Goal: Check status: Check status

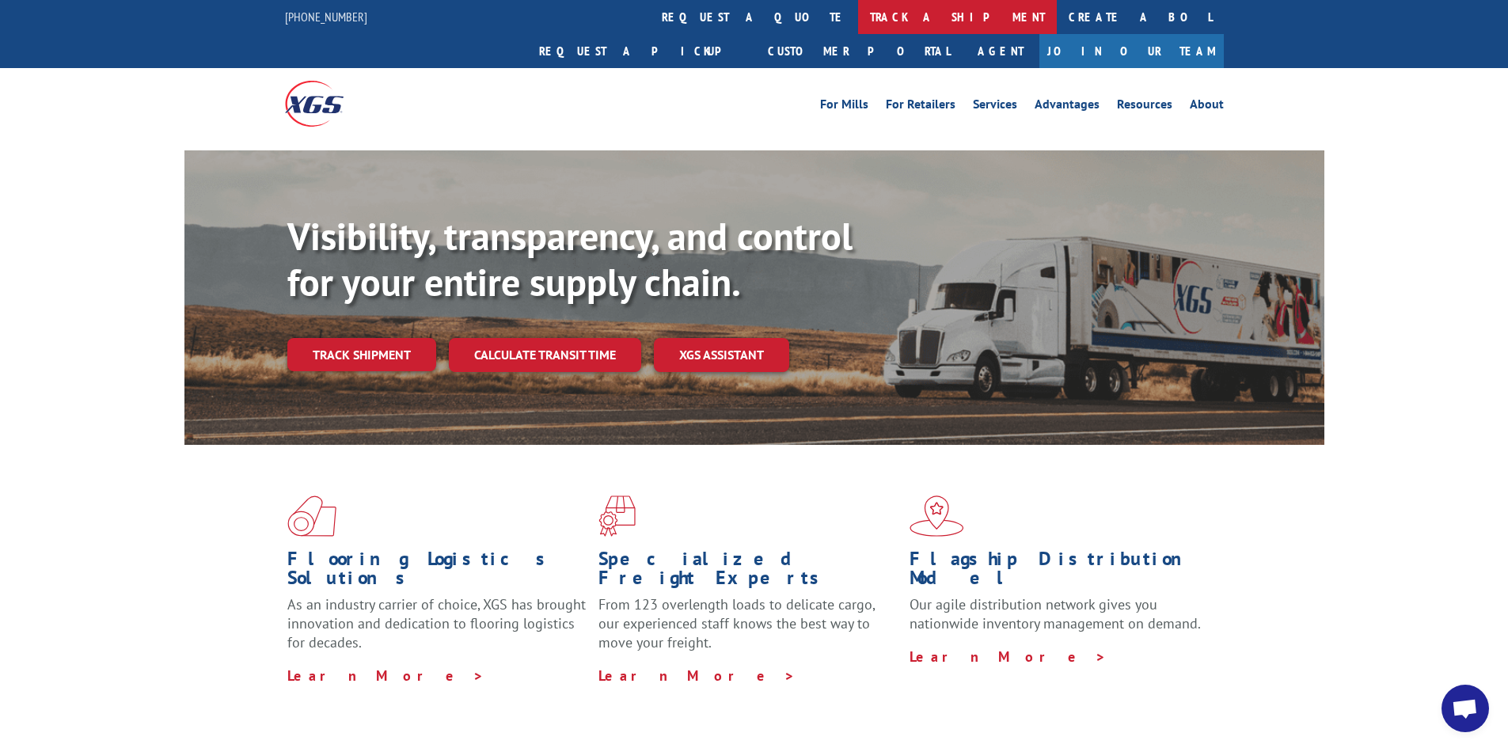
click at [858, 20] on link "track a shipment" at bounding box center [957, 17] width 199 height 34
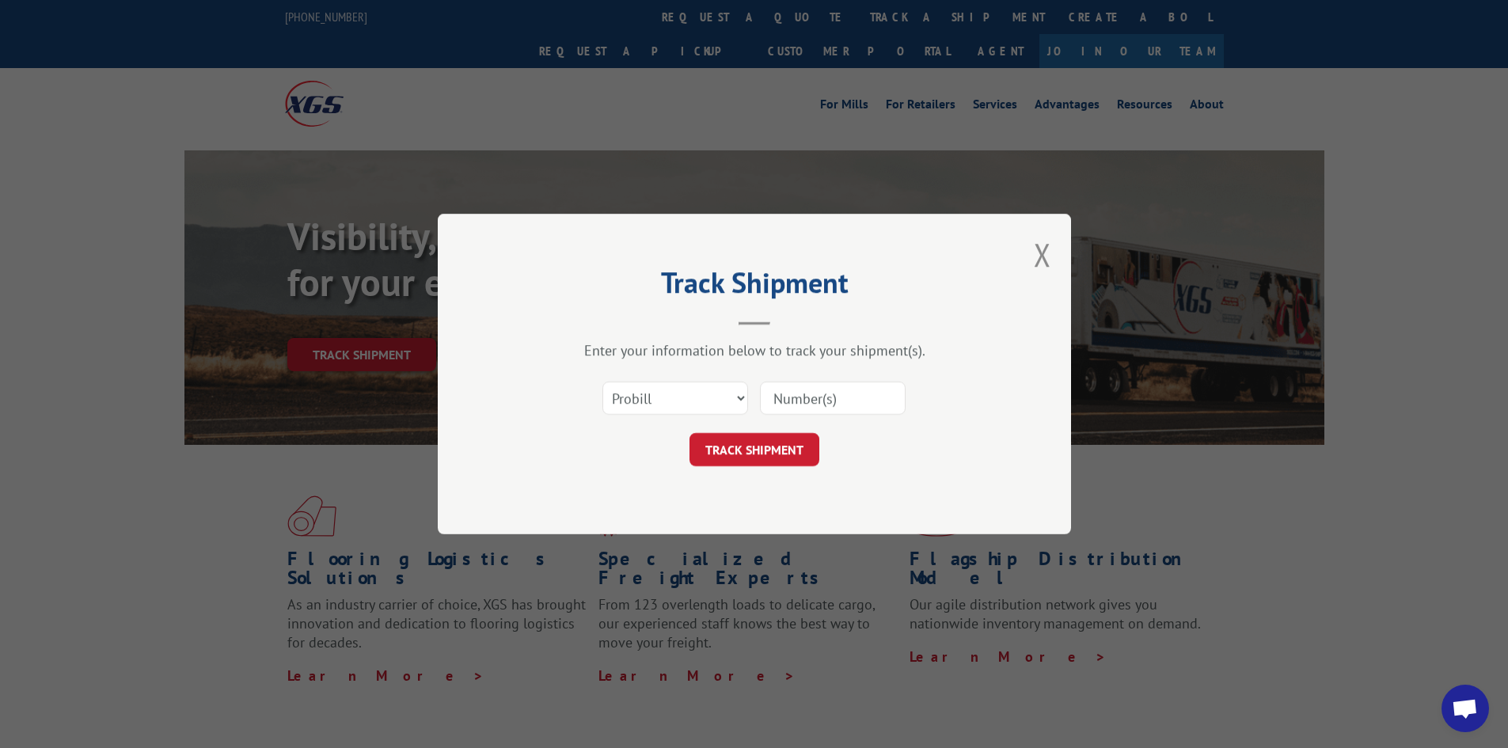
click at [799, 403] on input at bounding box center [833, 397] width 146 height 33
paste input "17592594"
type input "17592594"
click at [764, 453] on button "TRACK SHIPMENT" at bounding box center [754, 449] width 130 height 33
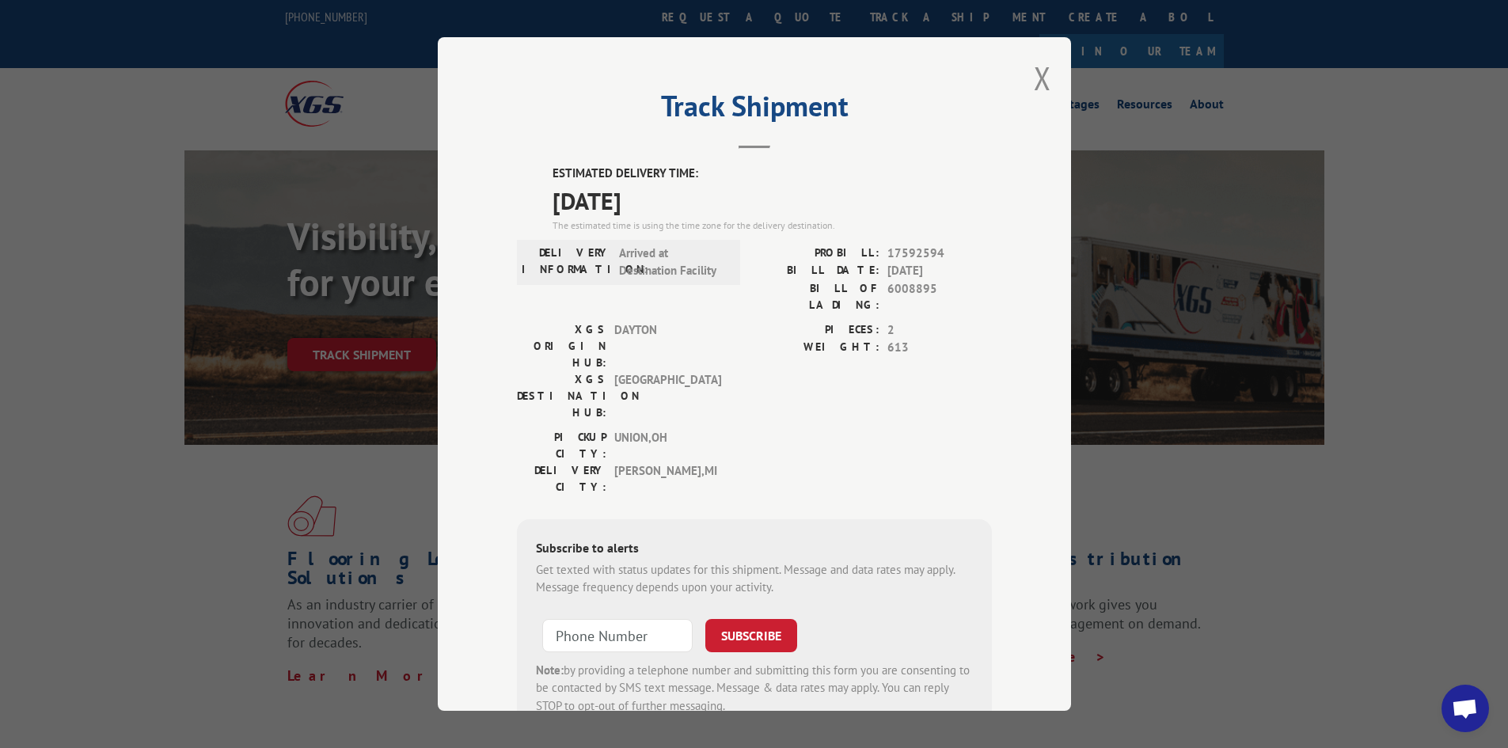
click at [1052, 75] on div "Track Shipment ESTIMATED DELIVERY TIME: [DATE] The estimated time is using the …" at bounding box center [754, 373] width 633 height 673
click at [1034, 78] on button "Close modal" at bounding box center [1042, 78] width 17 height 42
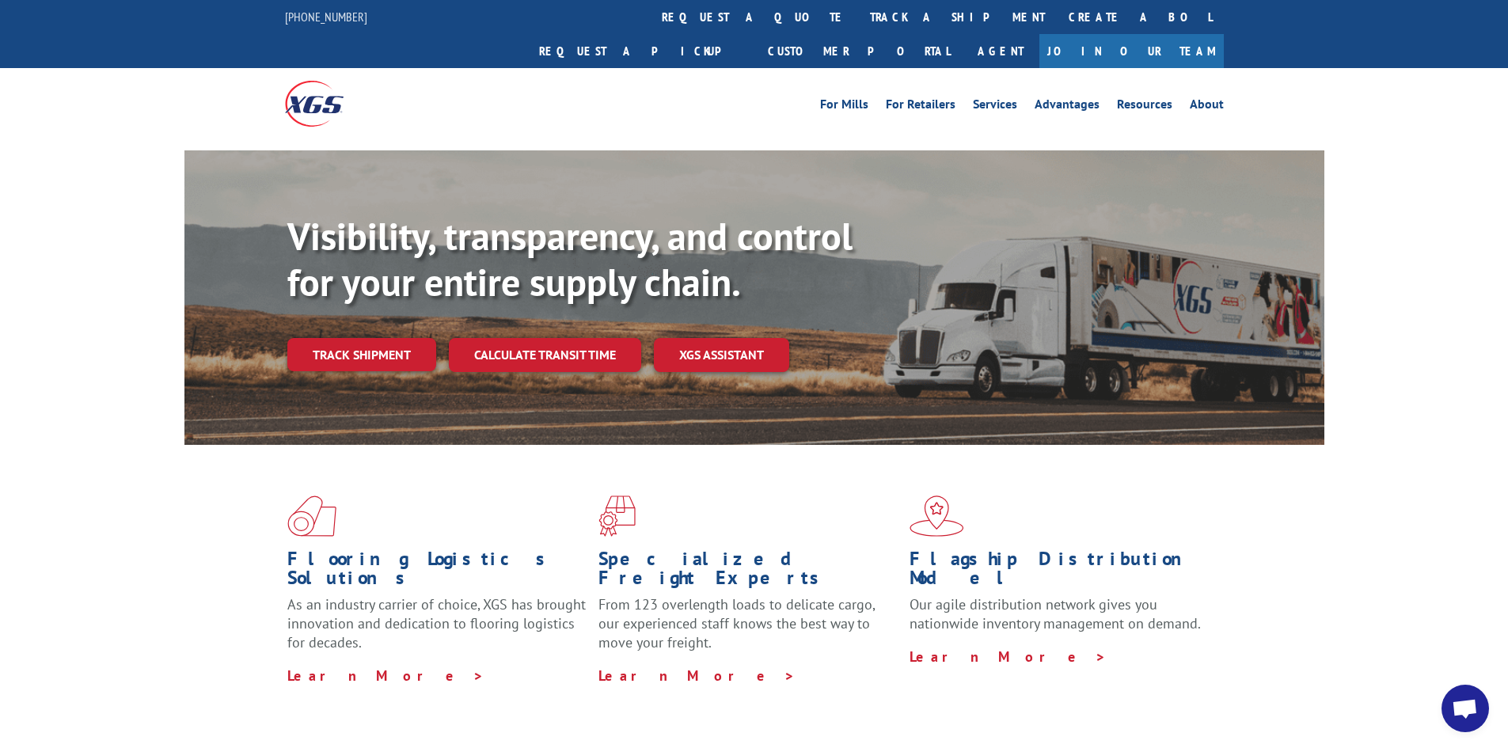
click at [1459, 696] on span "Open chat" at bounding box center [1464, 708] width 47 height 47
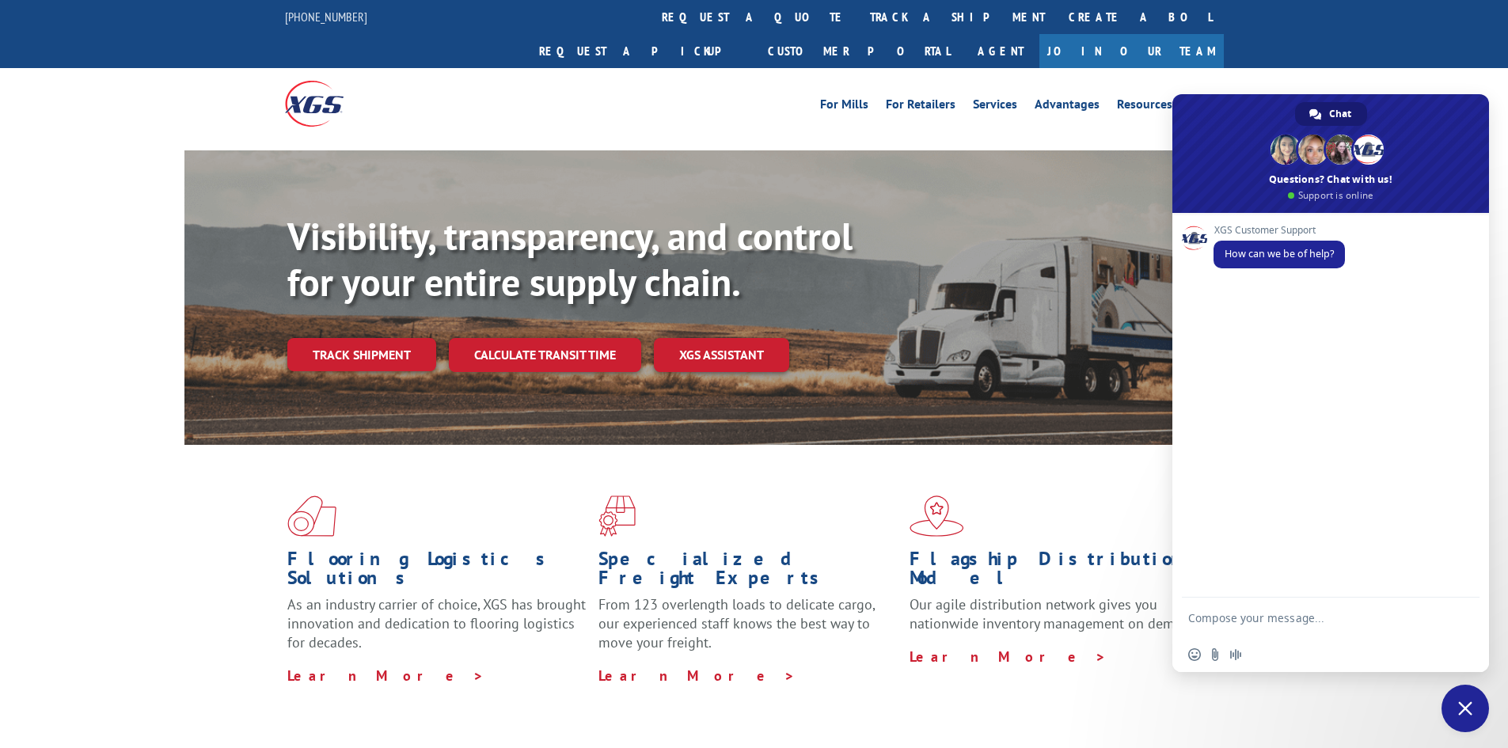
click at [1269, 624] on textarea "Compose your message..." at bounding box center [1314, 618] width 253 height 40
drag, startPoint x: 1273, startPoint y: 620, endPoint x: 1237, endPoint y: 524, distance: 102.9
click at [1231, 513] on div "XGS Customer Support How can we be of help?" at bounding box center [1330, 405] width 317 height 385
click at [1242, 630] on textarea "Compose your message..." at bounding box center [1314, 618] width 253 height 40
paste textarea "17592594"
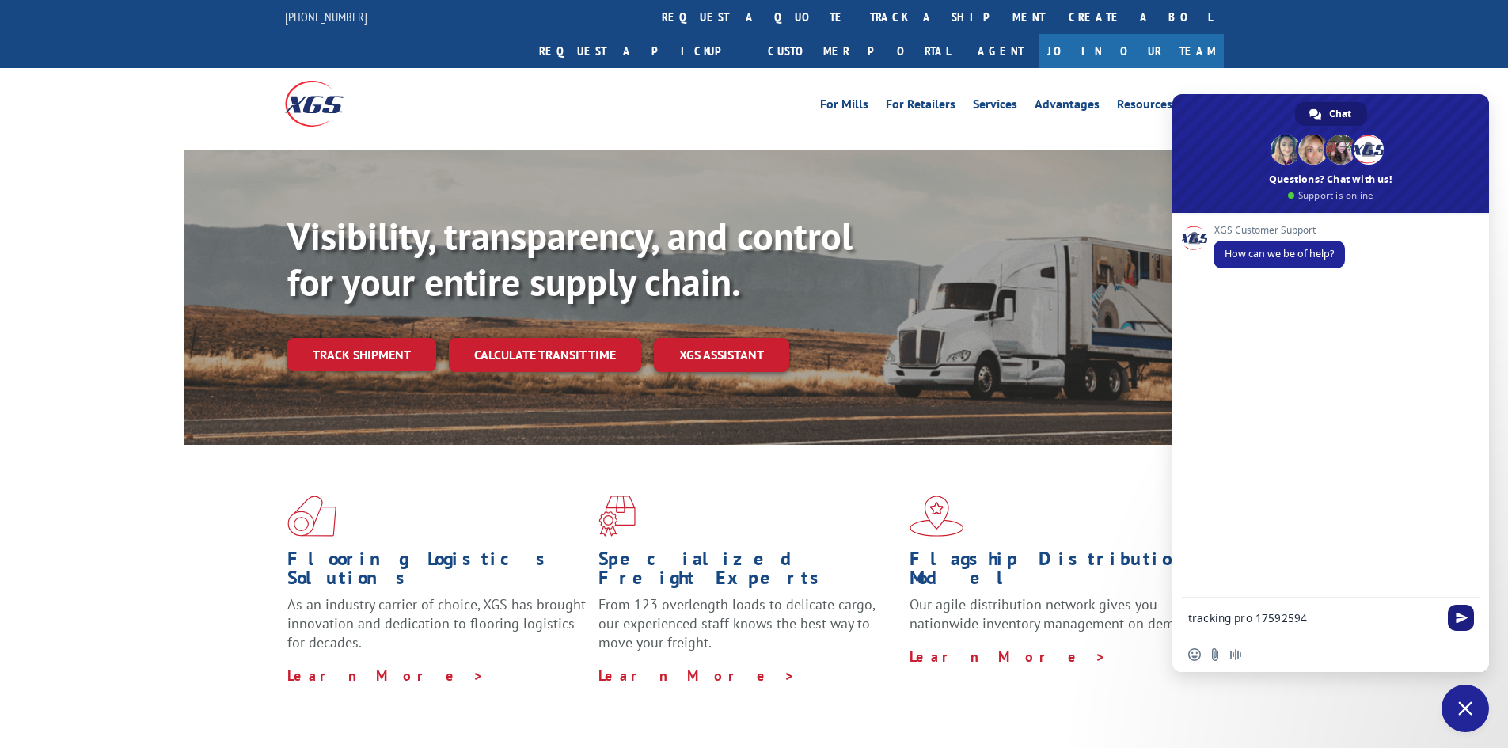
type textarea "tracking pro 17592594"
click at [1463, 616] on span "Send" at bounding box center [1461, 618] width 12 height 12
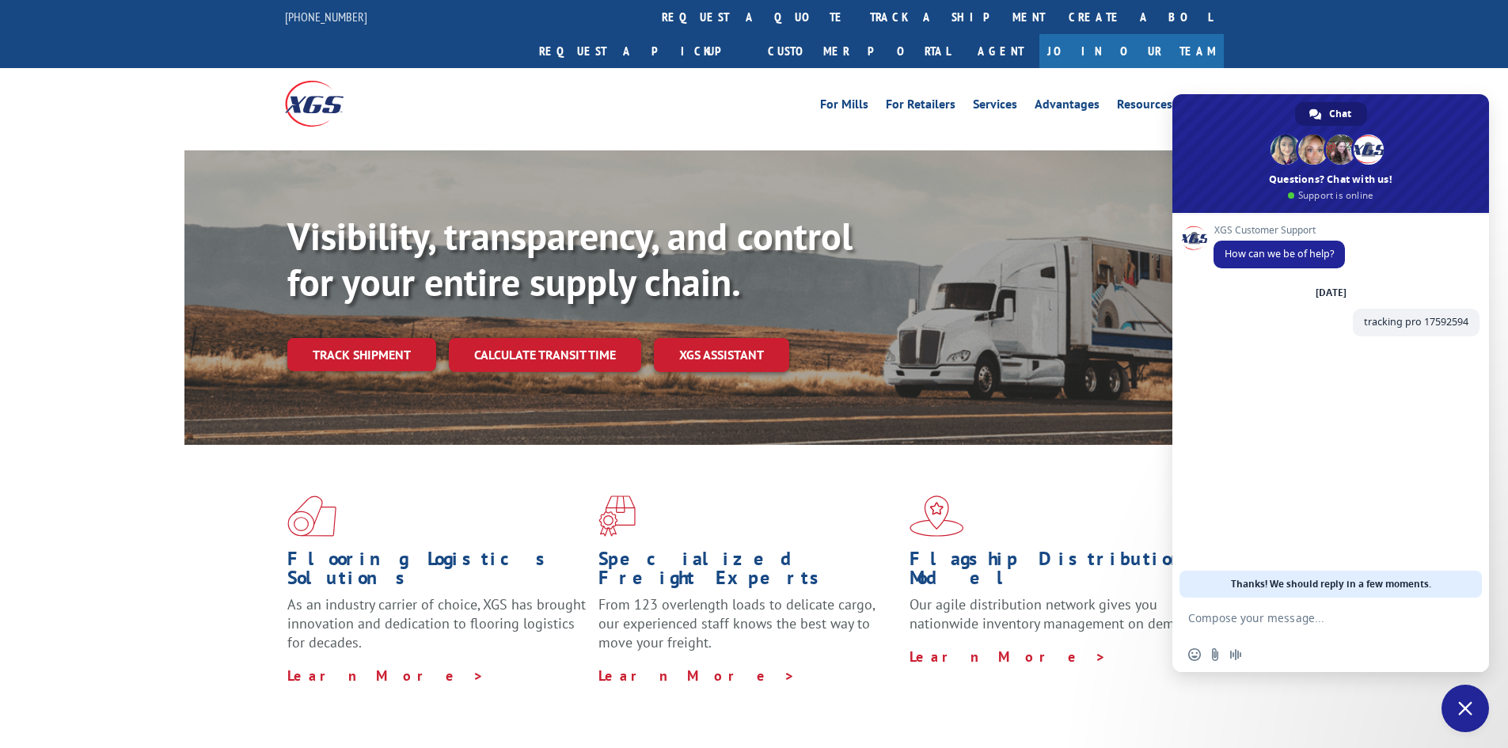
click at [1245, 618] on textarea "Compose your message..." at bounding box center [1314, 618] width 253 height 40
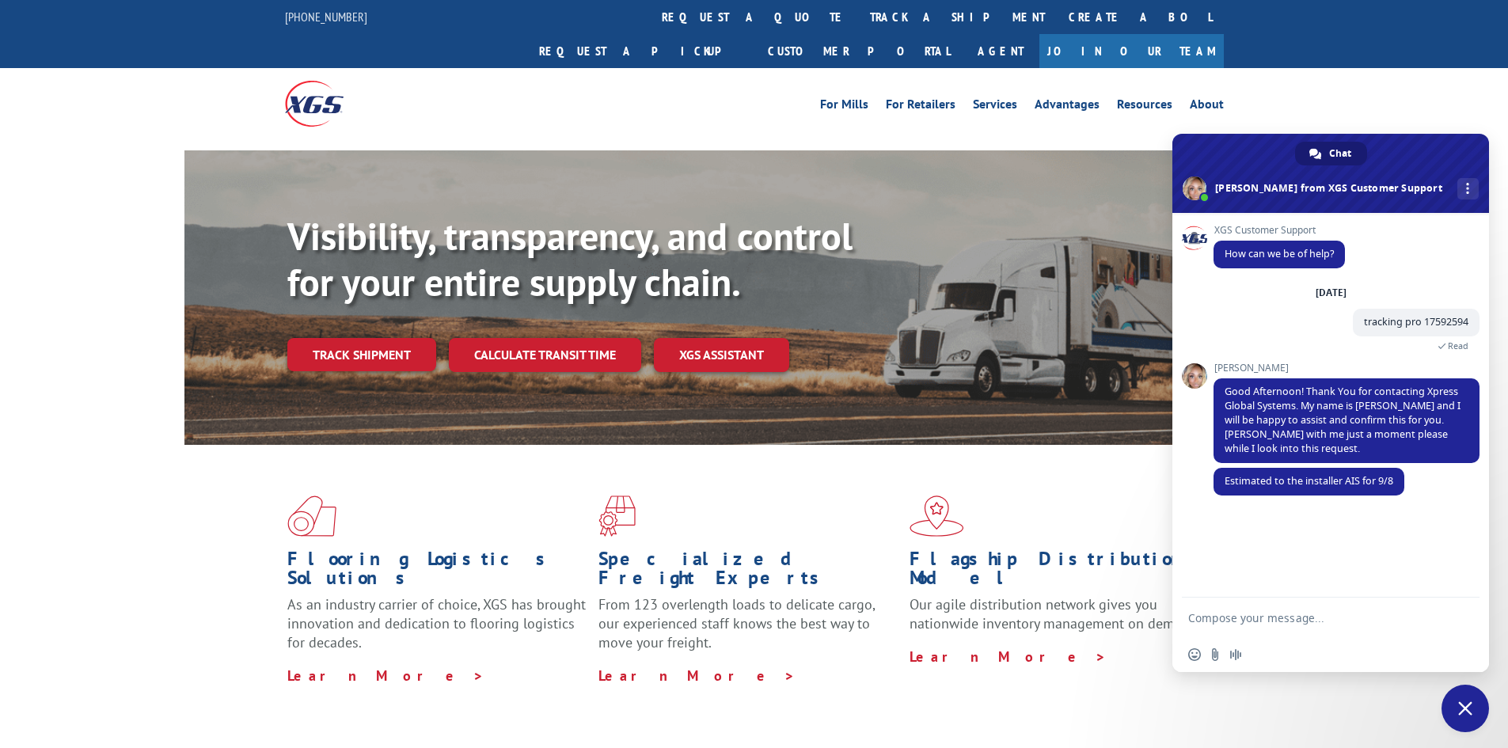
click at [1261, 616] on textarea "Compose your message..." at bounding box center [1314, 618] width 253 height 40
type textarea "thank you"
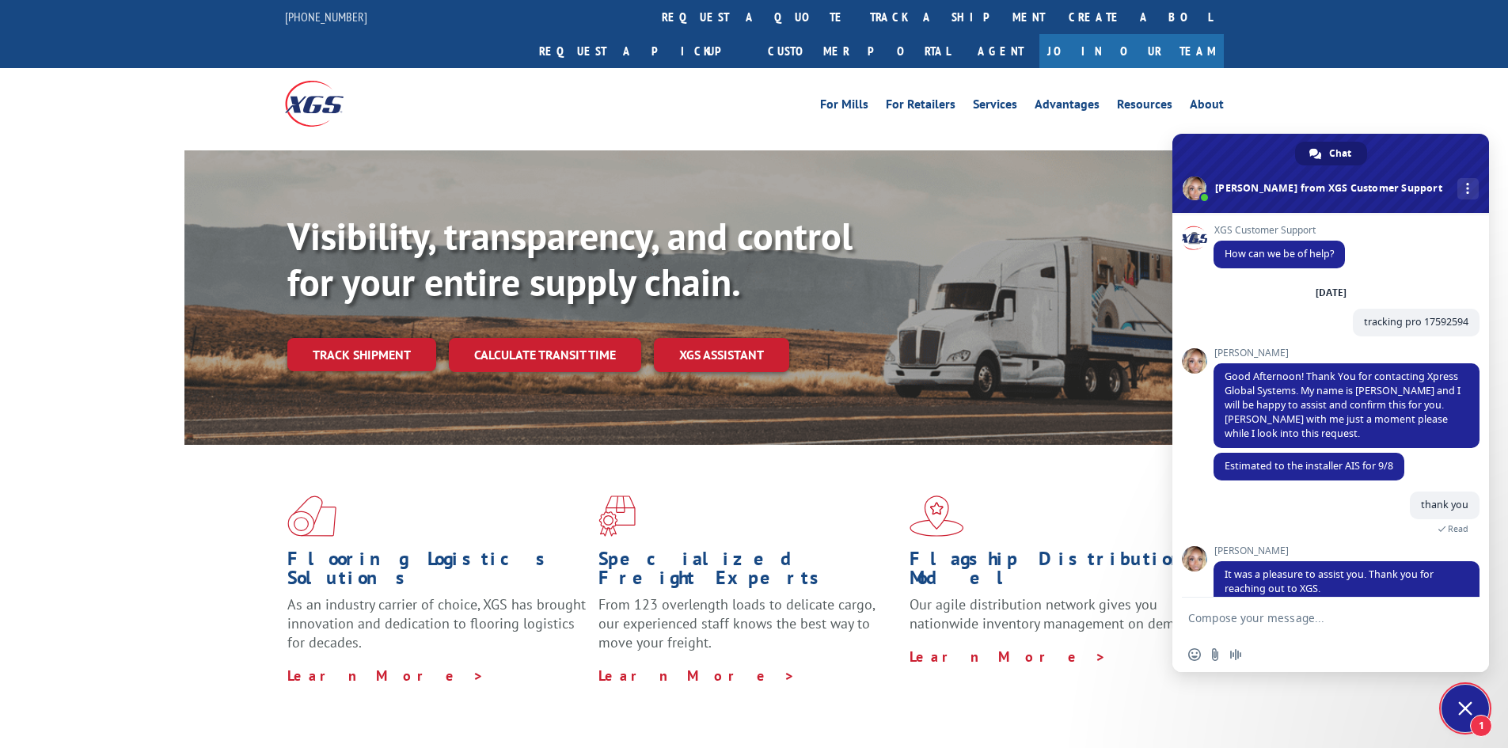
scroll to position [113, 0]
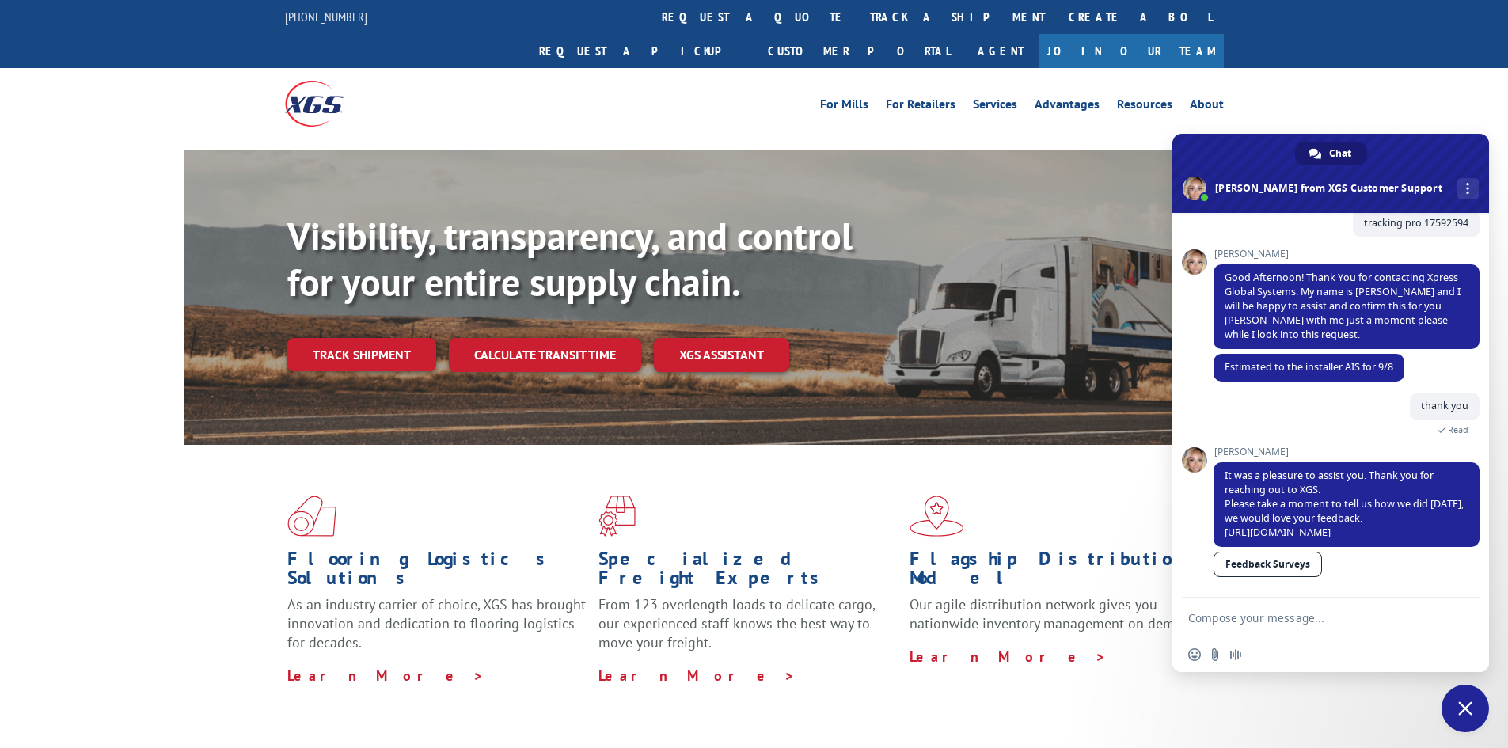
click at [1475, 709] on span "Close chat" at bounding box center [1464, 708] width 47 height 47
